Goal: Transaction & Acquisition: Purchase product/service

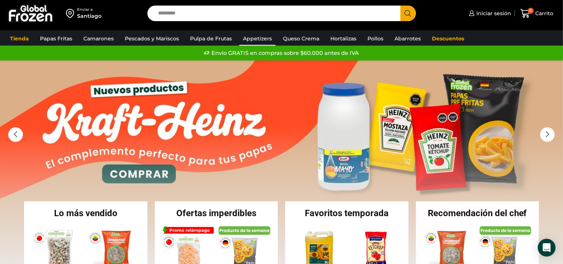
click at [249, 41] on link "Appetizers" at bounding box center [257, 38] width 36 height 14
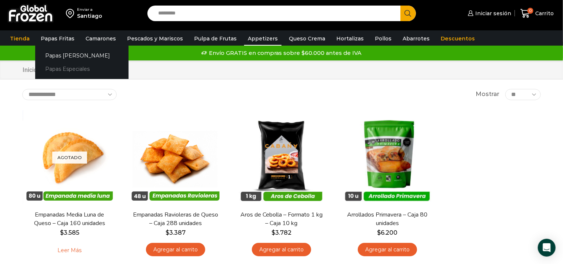
click at [62, 67] on link "Papas Especiales" at bounding box center [81, 69] width 93 height 14
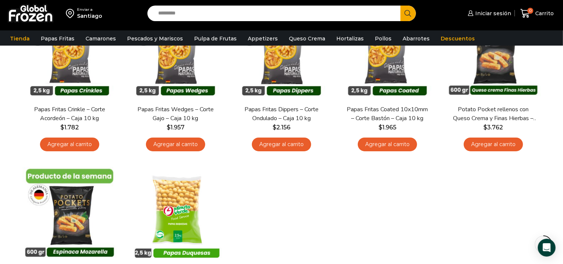
scroll to position [106, 0]
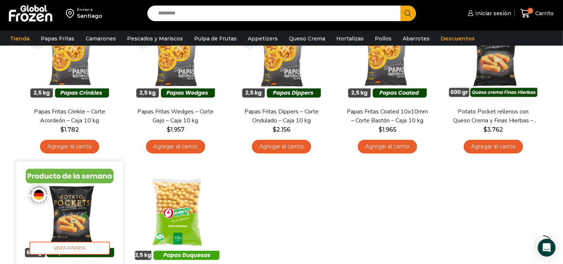
click at [61, 216] on img at bounding box center [70, 215] width 96 height 96
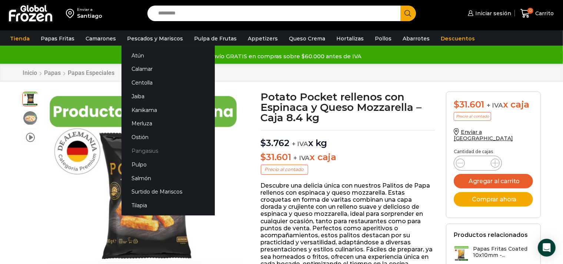
click at [140, 153] on link "Pangasius" at bounding box center [167, 151] width 93 height 14
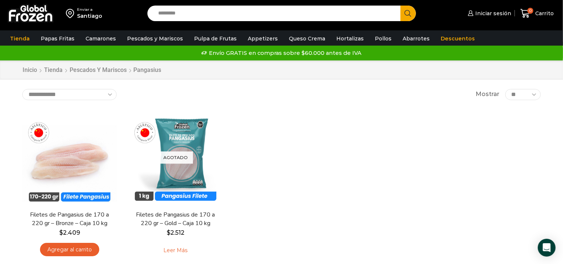
scroll to position [18, 0]
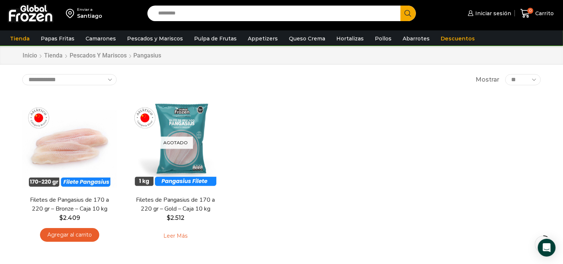
click at [140, 153] on div "Agotado [GEOGRAPHIC_DATA]" at bounding box center [175, 142] width 95 height 95
click at [309, 125] on div "En stock [GEOGRAPHIC_DATA] Filetes de Pangasius de 170 a 220 gr – Bronze – Caja…" at bounding box center [282, 172] width 530 height 164
